Goal: Task Accomplishment & Management: Manage account settings

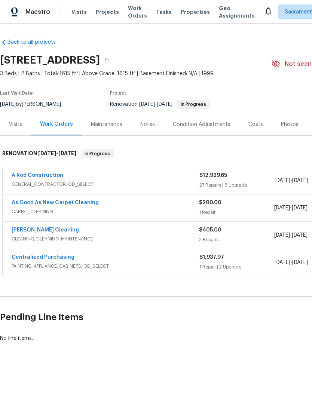
click at [19, 229] on link "[PERSON_NAME] Cleaning" at bounding box center [45, 229] width 67 height 5
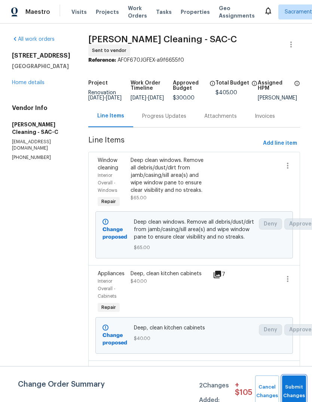
click at [292, 384] on button "Submit Changes" at bounding box center [294, 391] width 24 height 32
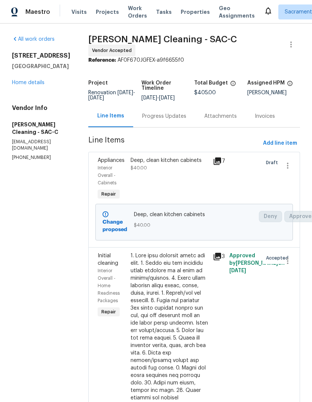
click at [25, 77] on div "[STREET_ADDRESS] Home details" at bounding box center [41, 69] width 58 height 34
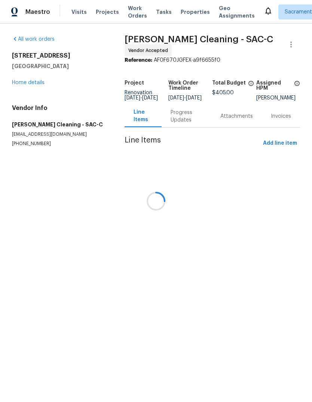
click at [24, 81] on link "Home details" at bounding box center [28, 82] width 33 height 5
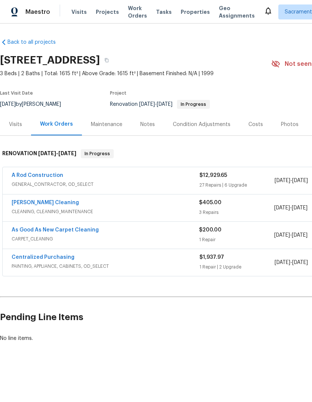
click at [252, 124] on div "Costs" at bounding box center [255, 124] width 15 height 7
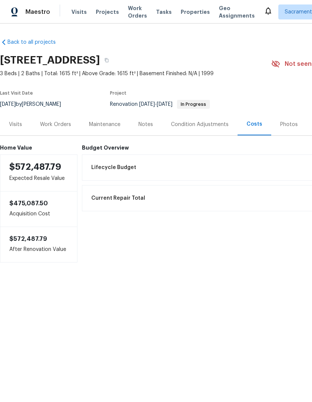
click at [194, 121] on div "Condition Adjustments" at bounding box center [200, 124] width 58 height 7
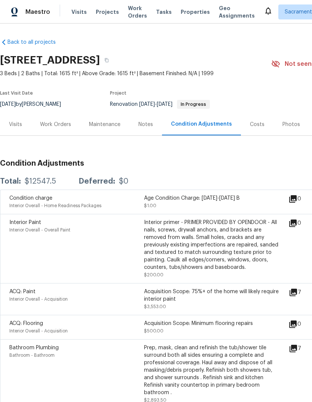
click at [250, 121] on div "Costs" at bounding box center [257, 124] width 15 height 7
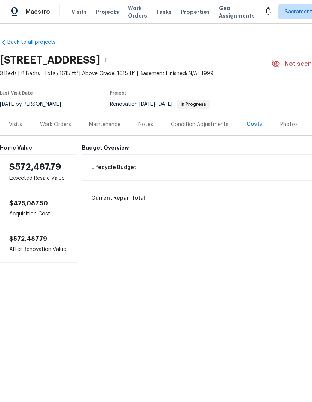
click at [114, 168] on span "Lifecycle Budget" at bounding box center [113, 167] width 45 height 7
click at [105, 147] on h6 "Budget Overview" at bounding box center [252, 148] width 341 height 6
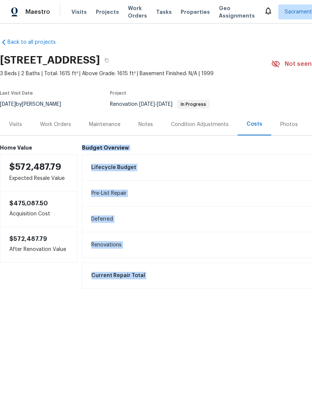
copy div "Budget Overview Lifecycle Budget $12,547.50 Pre-List Repair $12,547.50 Deferred…"
click at [148, 123] on div "Notes" at bounding box center [145, 124] width 15 height 7
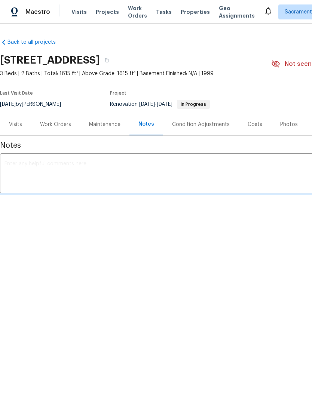
click at [14, 163] on textarea at bounding box center [210, 174] width 413 height 26
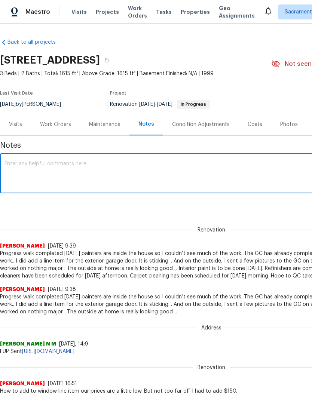
click at [19, 162] on textarea at bounding box center [210, 174] width 413 height 26
paste textarea "Budget Overview Lifecycle Budget $12,547.50 Pre-List Repair $12,547.50 Deferred…"
click at [9, 186] on textarea "Budget Overview Lifecycle Budget $12,547.50 Pre-List Repair $12,547.50 Deferred…" at bounding box center [210, 174] width 413 height 26
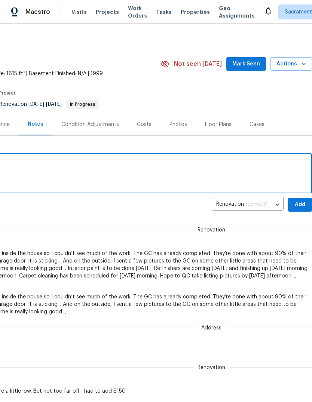
scroll to position [0, 111]
type textarea "Budget Overview Lifecycle Budget $12,547.50 Pre-List Repair $12,547.50 Deferred…"
click at [299, 206] on span "Add" at bounding box center [300, 204] width 12 height 9
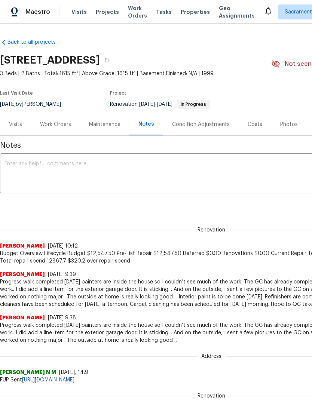
scroll to position [0, 0]
click at [38, 165] on textarea at bounding box center [210, 174] width 413 height 26
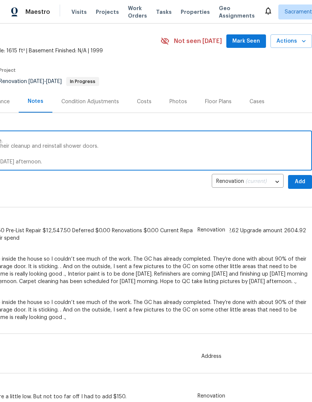
scroll to position [23, 111]
type textarea "Progress walk completed [DATE]. Sent a small list of punchlist items for GC. Wa…"
click at [297, 182] on span "Add" at bounding box center [300, 181] width 12 height 9
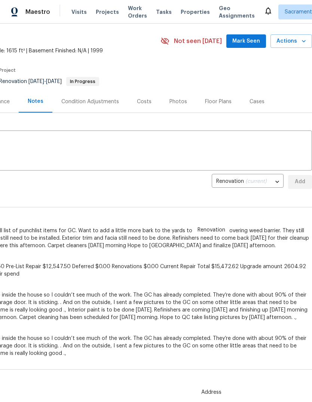
scroll to position [0, 0]
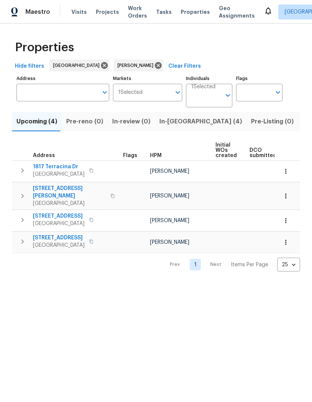
click at [174, 126] on span "In-reno (4)" at bounding box center [200, 121] width 83 height 10
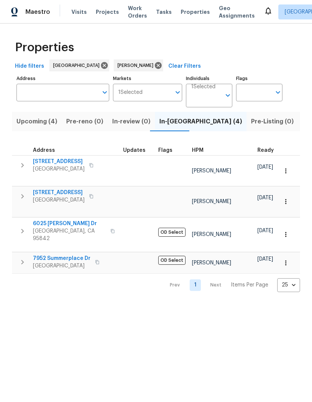
click at [66, 220] on span "6025 Brett Dr" at bounding box center [69, 223] width 73 height 7
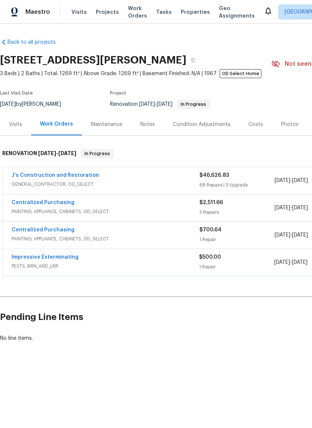
click at [49, 255] on link "Impressive Exterminating" at bounding box center [45, 257] width 67 height 5
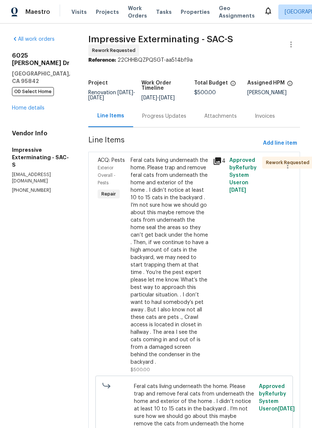
click at [176, 114] on div "Progress Updates" at bounding box center [164, 115] width 44 height 7
